Goal: Information Seeking & Learning: Find specific fact

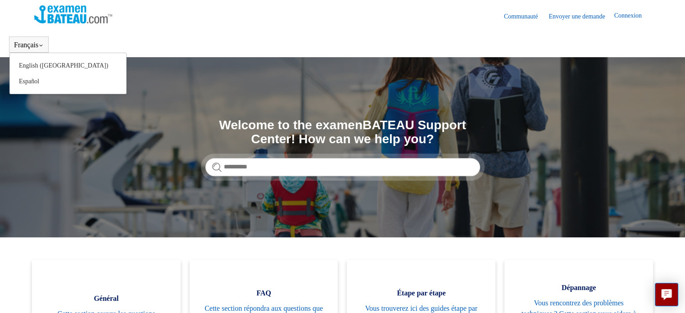
click at [38, 45] on button "Français" at bounding box center [29, 45] width 30 height 8
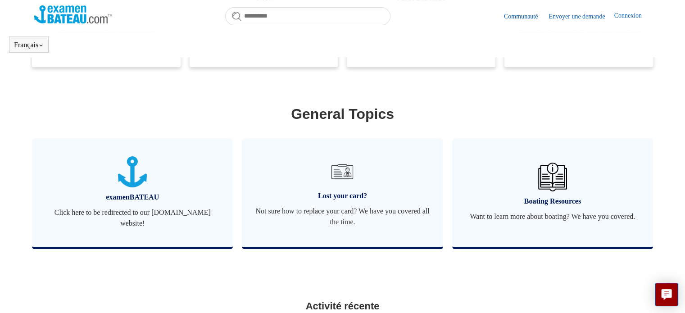
scroll to position [290, 0]
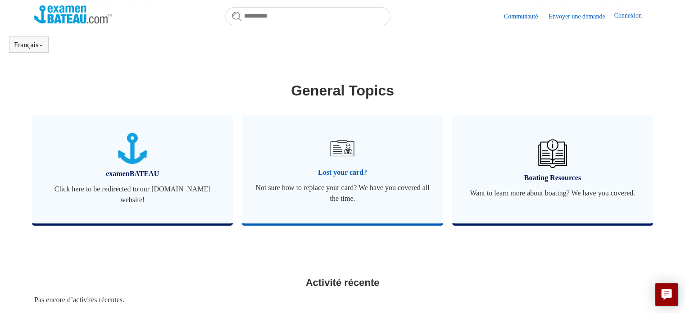
click at [341, 146] on img at bounding box center [343, 148] width 32 height 32
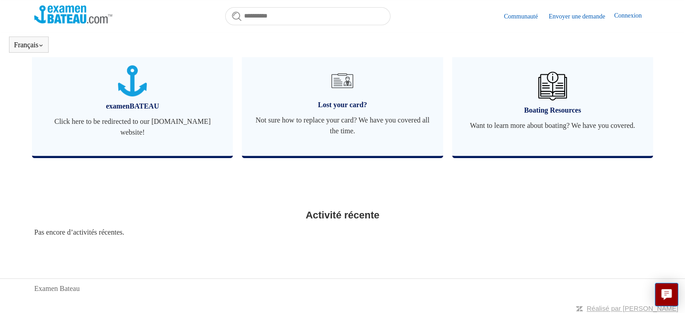
scroll to position [360, 0]
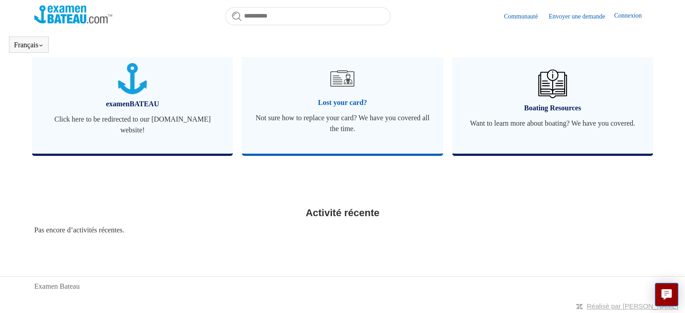
click at [340, 124] on span "Not sure how to replace your card? We have you covered all the time." at bounding box center [342, 124] width 174 height 22
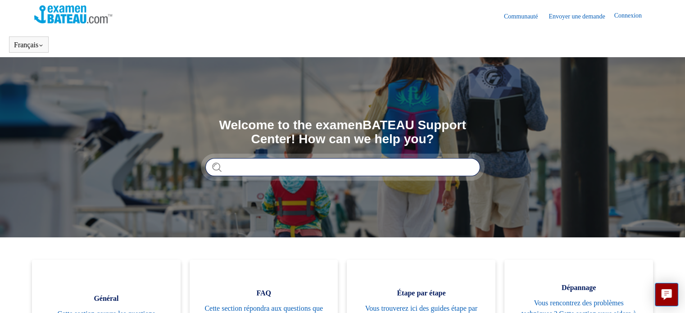
click at [262, 175] on input "Rechercher" at bounding box center [342, 167] width 275 height 18
type input "*********"
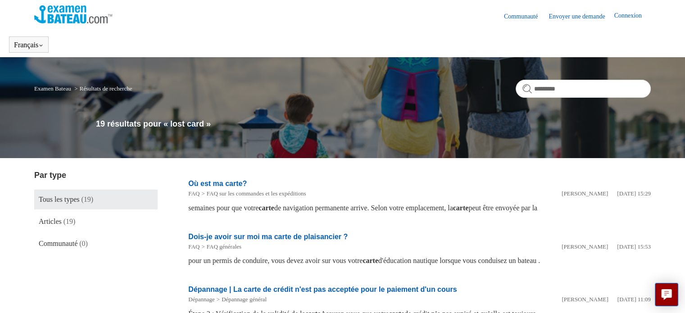
scroll to position [45, 0]
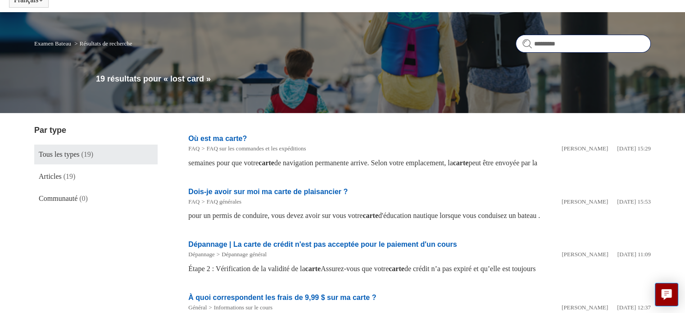
click at [567, 43] on input "*********" at bounding box center [583, 44] width 135 height 18
type input "*"
type input "**********"
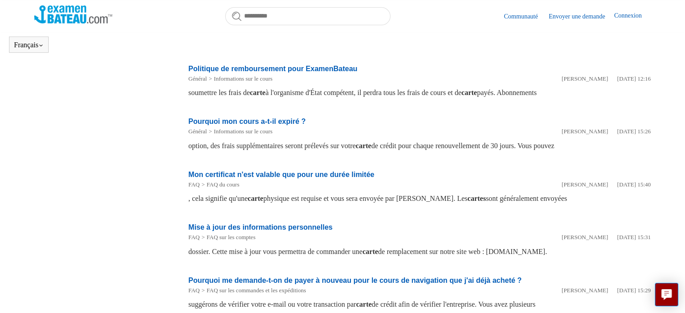
scroll to position [380, 0]
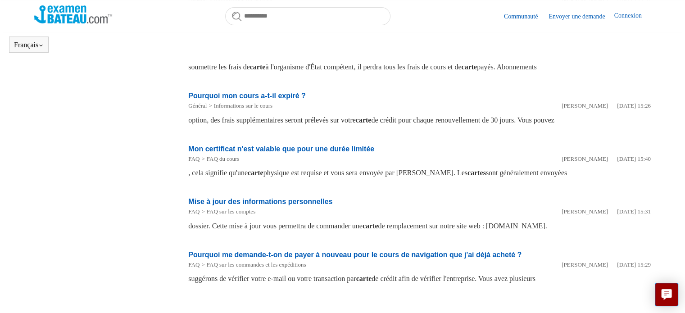
drag, startPoint x: 524, startPoint y: 227, endPoint x: 594, endPoint y: 223, distance: 69.9
click at [594, 223] on div "dossier. Cette mise à jour vous permettra de commander une carte de remplacemen…" at bounding box center [419, 226] width 463 height 11
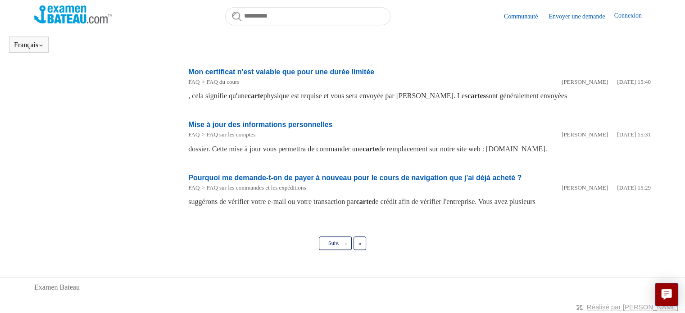
scroll to position [458, 0]
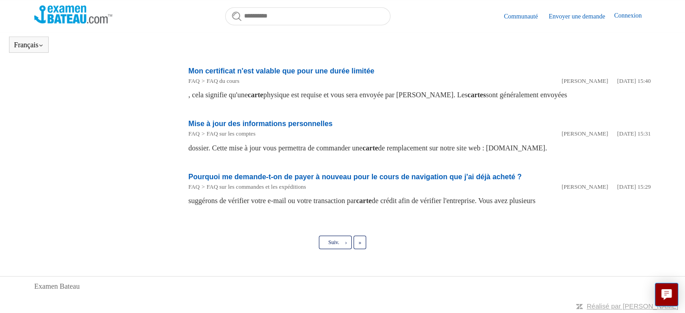
click at [258, 122] on link "Mise à jour des informations personnelles" at bounding box center [260, 124] width 144 height 8
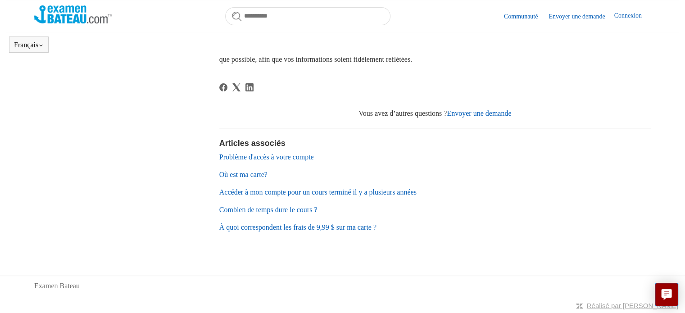
scroll to position [290, 0]
click at [322, 192] on link "Accéder à mon compte pour un cours terminé il y a plusieurs années" at bounding box center [317, 192] width 197 height 8
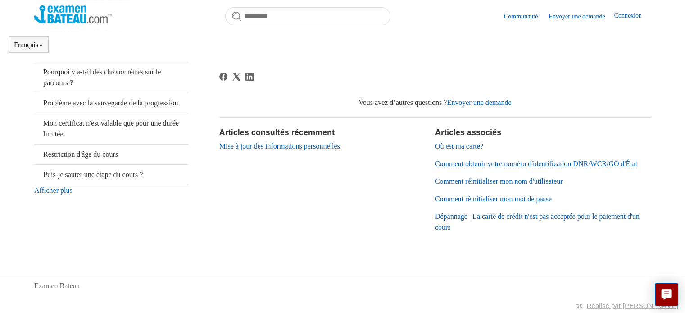
scroll to position [247, 0]
click at [52, 190] on link "Afficher plus" at bounding box center [53, 190] width 38 height 8
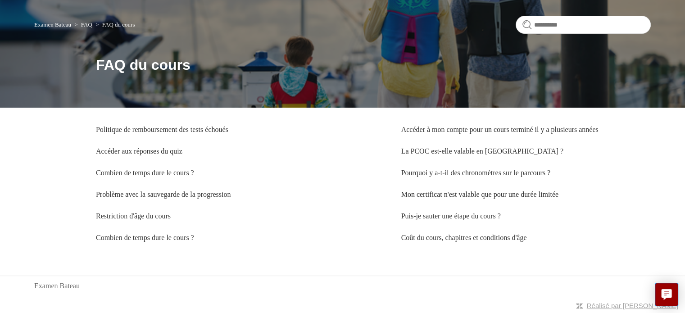
scroll to position [74, 0]
click at [560, 16] on input "Rechercher" at bounding box center [583, 25] width 135 height 18
type input "**********"
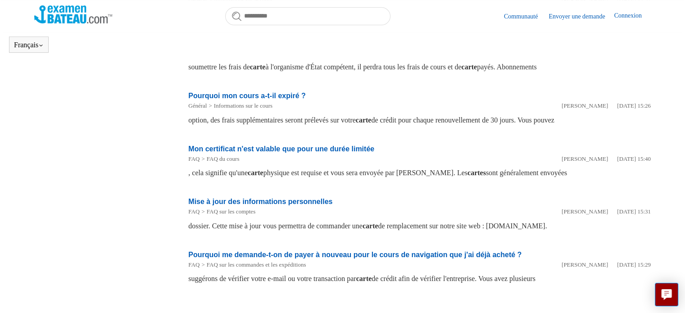
scroll to position [425, 0]
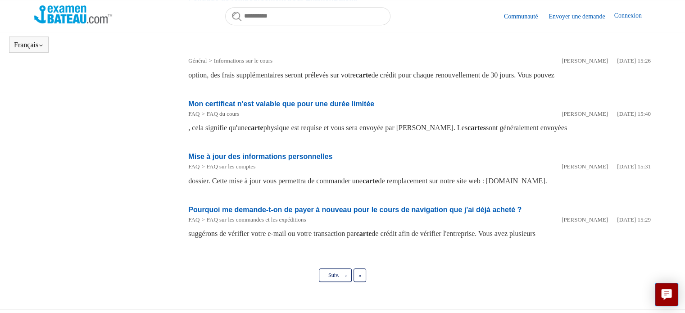
click at [246, 157] on link "Mise à jour des informations personnelles" at bounding box center [260, 157] width 144 height 8
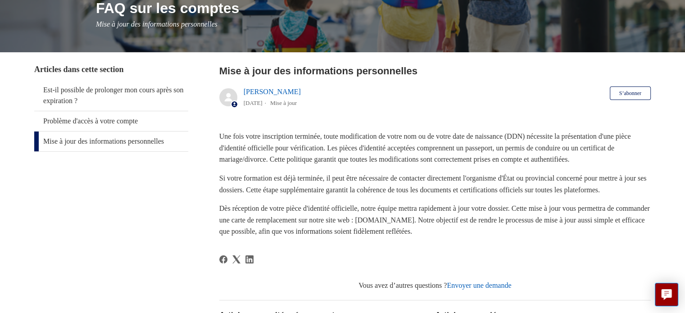
scroll to position [135, 0]
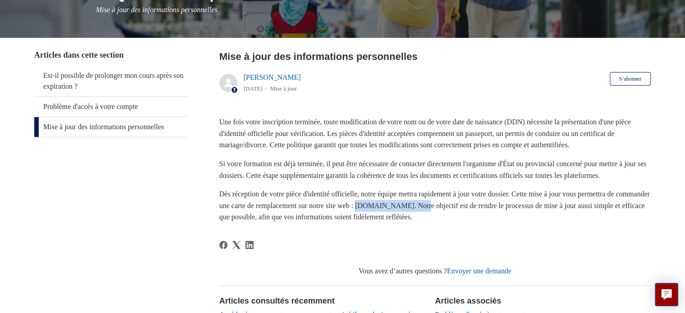
drag, startPoint x: 418, startPoint y: 228, endPoint x: 490, endPoint y: 228, distance: 71.2
click at [490, 223] on p "Dès réception de votre pièce d'identité officielle, notre équipe mettra rapidem…" at bounding box center [434, 205] width 431 height 35
copy p "www.ilostmycard.com"
